Goal: Task Accomplishment & Management: Manage account settings

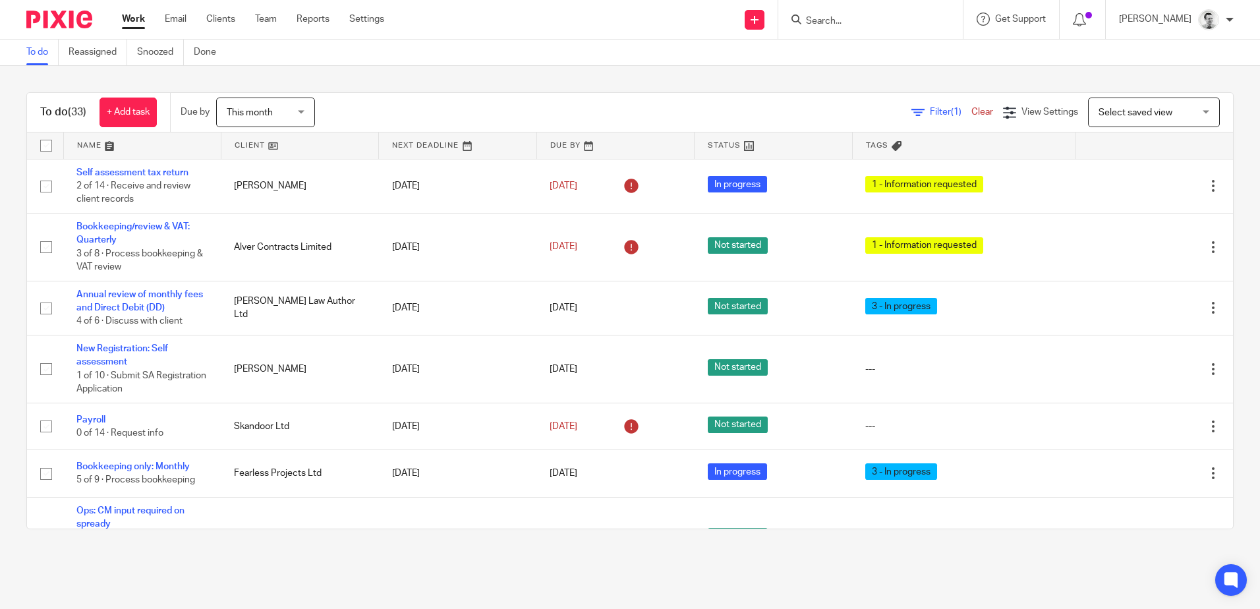
click at [816, 24] on input "Search" at bounding box center [864, 22] width 119 height 12
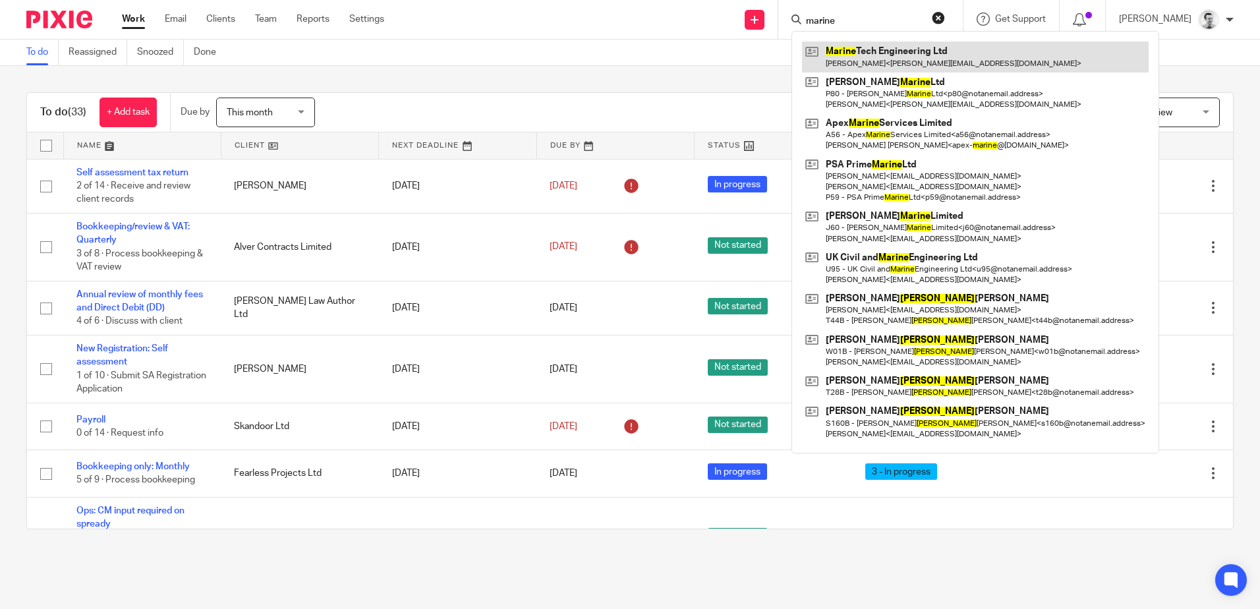
type input "marine"
click at [893, 54] on link at bounding box center [975, 57] width 347 height 30
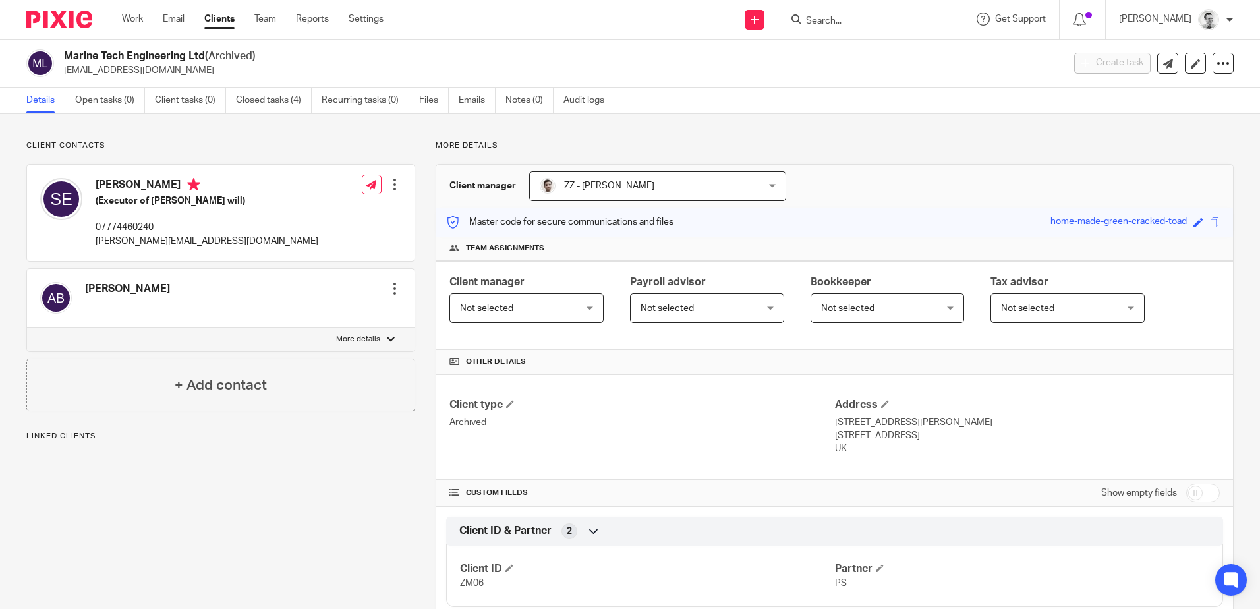
click at [469, 55] on h2 "Marine Tech Engineering Ltd (Archived)" at bounding box center [460, 56] width 792 height 14
click at [280, 100] on link "Closed tasks (4)" at bounding box center [274, 101] width 76 height 26
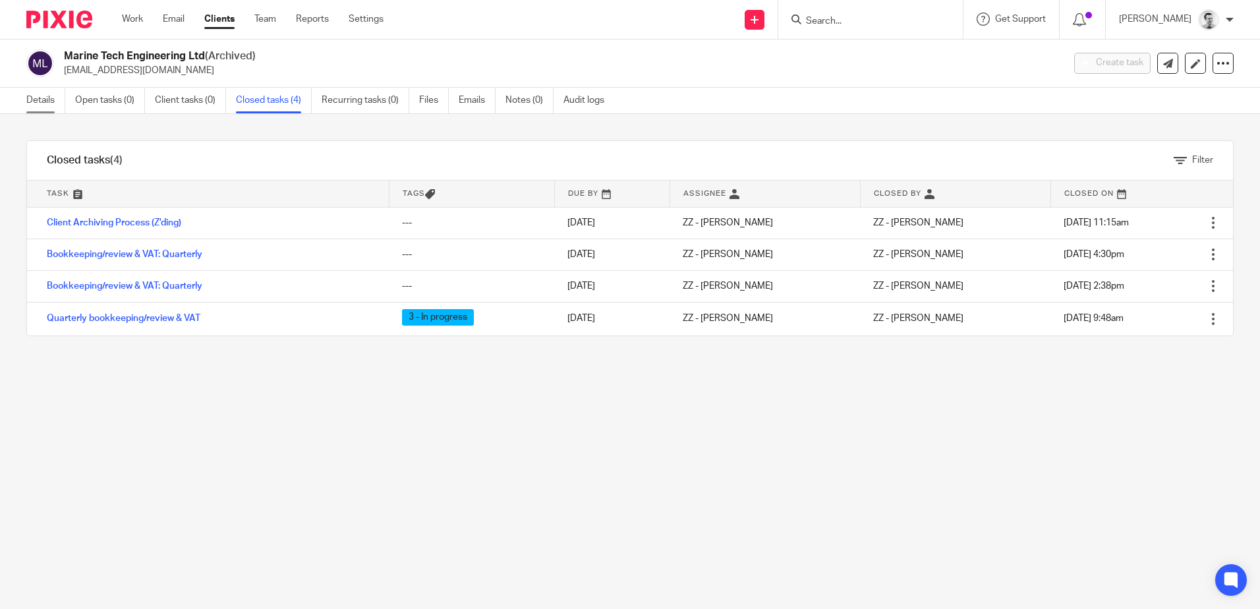
click at [42, 100] on link "Details" at bounding box center [45, 101] width 39 height 26
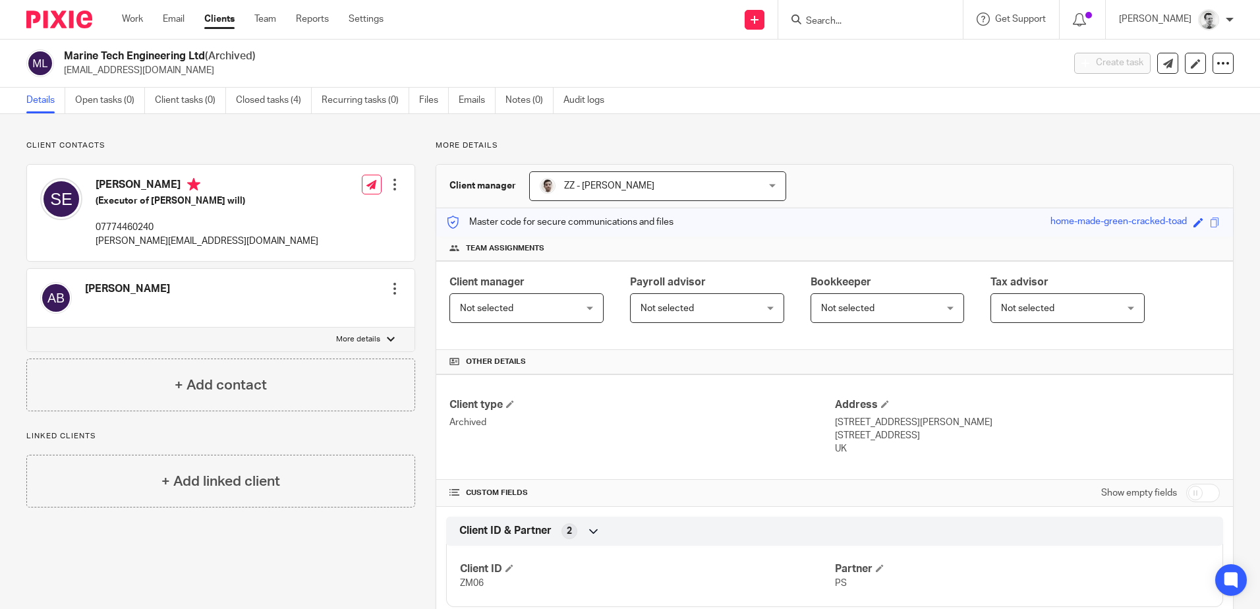
click at [362, 336] on p "More details" at bounding box center [358, 339] width 44 height 11
click at [27, 328] on input "More details" at bounding box center [26, 327] width 1 height 1
checkbox input "true"
